Goal: Transaction & Acquisition: Subscribe to service/newsletter

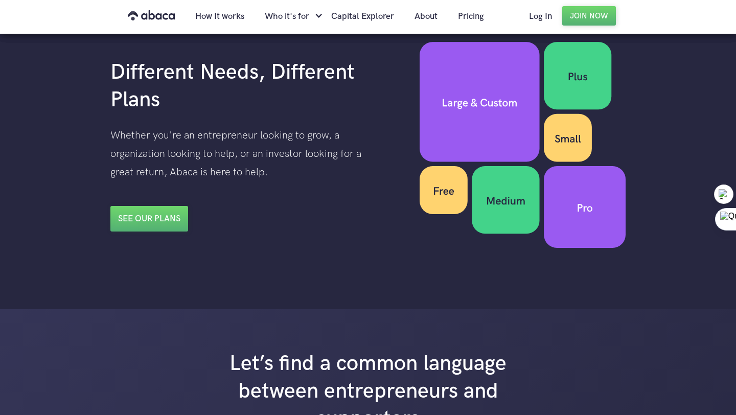
scroll to position [1554, 0]
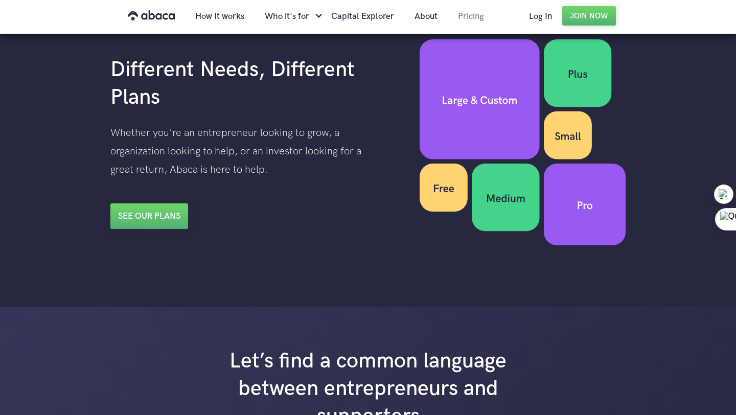
click at [476, 17] on link "Pricing" at bounding box center [470, 16] width 46 height 35
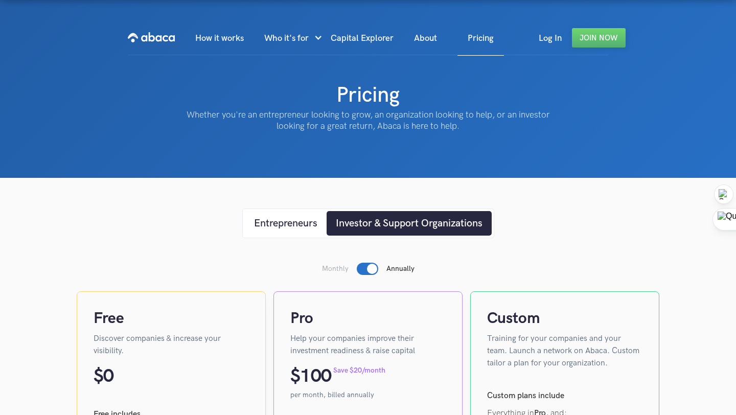
click at [153, 29] on img "home" at bounding box center [151, 37] width 47 height 16
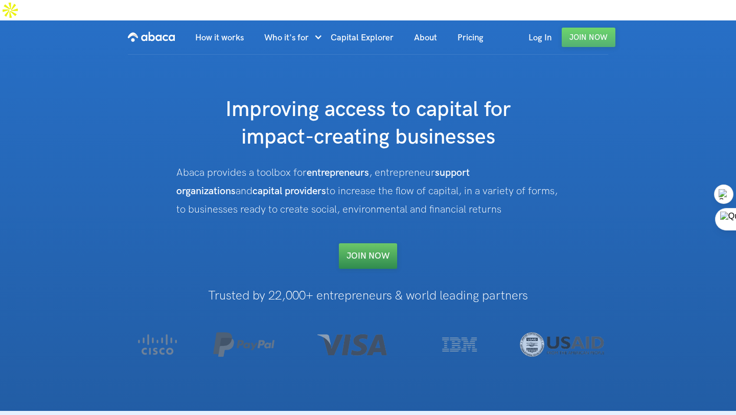
click at [371, 243] on link "Join NOW" at bounding box center [368, 256] width 58 height 26
